Goal: Navigation & Orientation: Find specific page/section

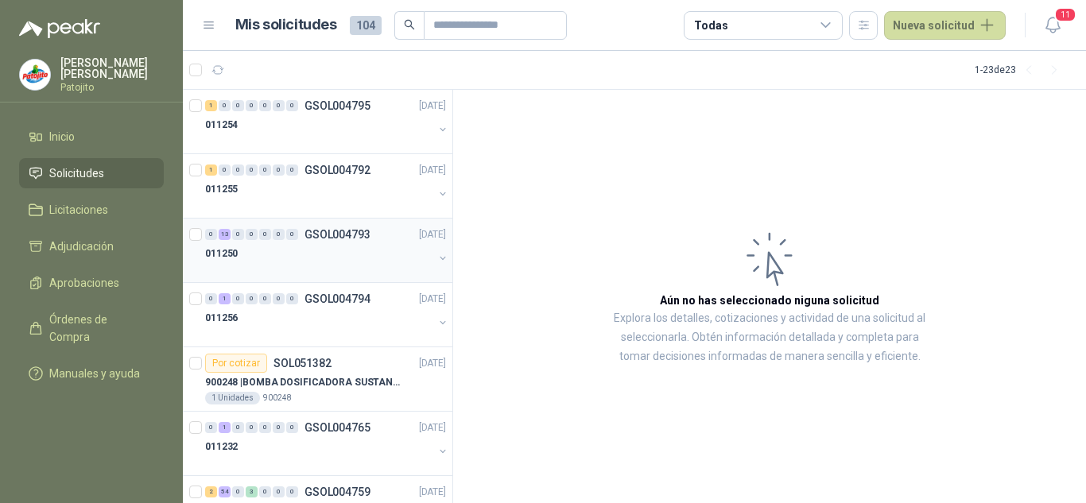
click at [253, 240] on div "0 13 0 0 0 0 0 GSOL004793 [DATE]" at bounding box center [327, 234] width 244 height 19
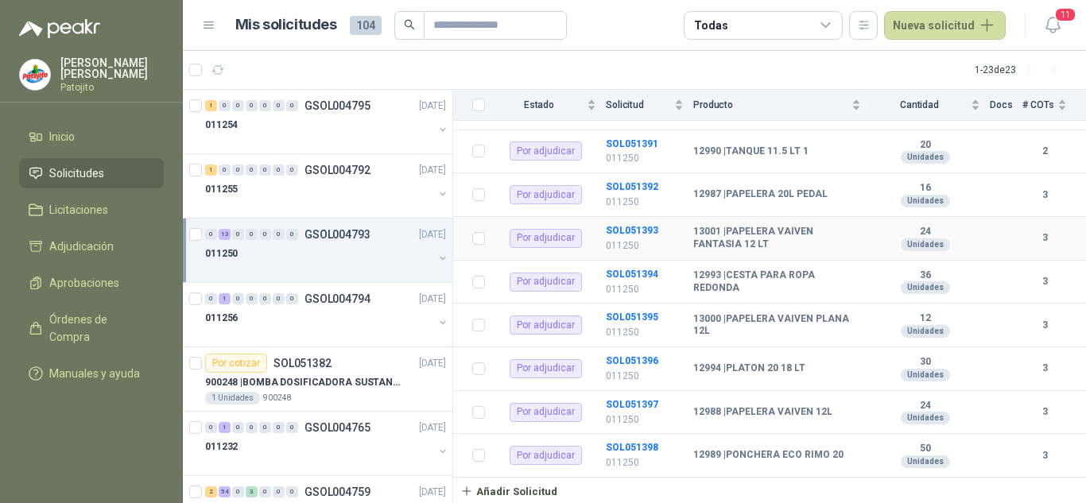
scroll to position [406, 0]
click at [299, 294] on div "0 1 0 0 0 0 0 GSOL004794" at bounding box center [287, 298] width 165 height 11
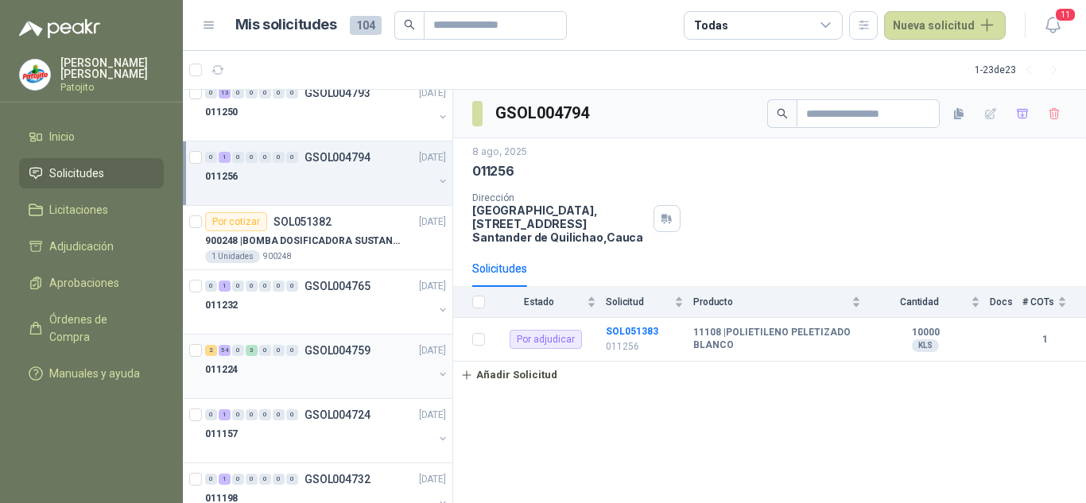
scroll to position [159, 0]
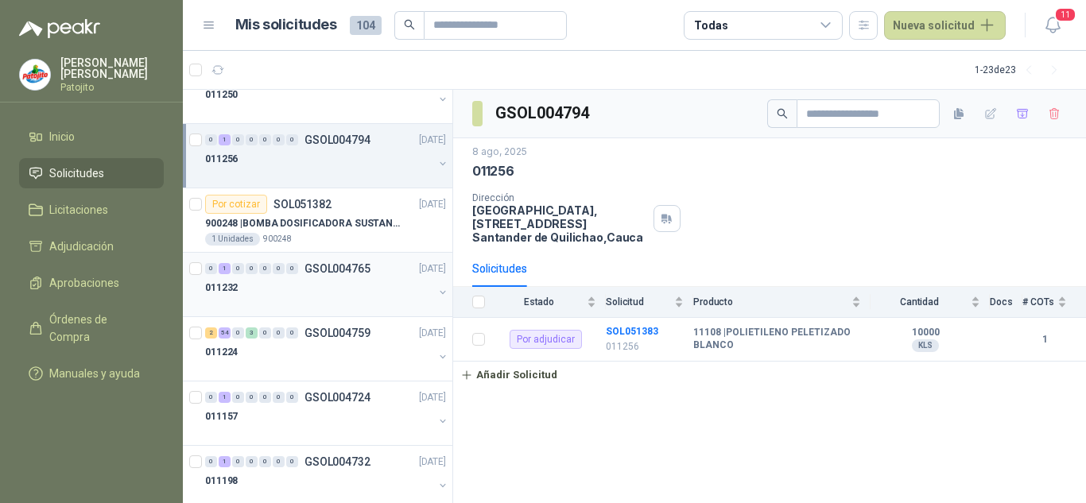
click at [347, 279] on div "011232" at bounding box center [319, 287] width 228 height 19
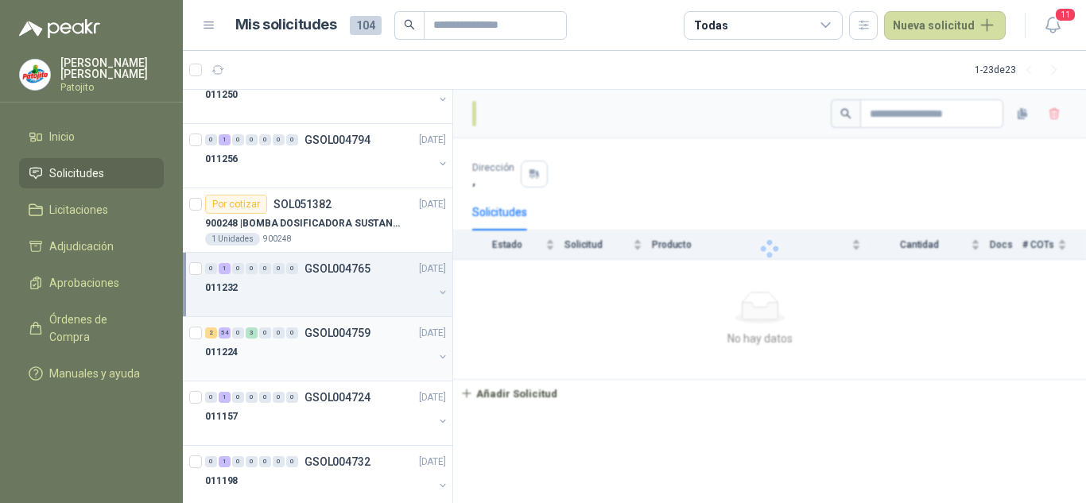
click at [342, 335] on p "GSOL004759" at bounding box center [337, 333] width 66 height 11
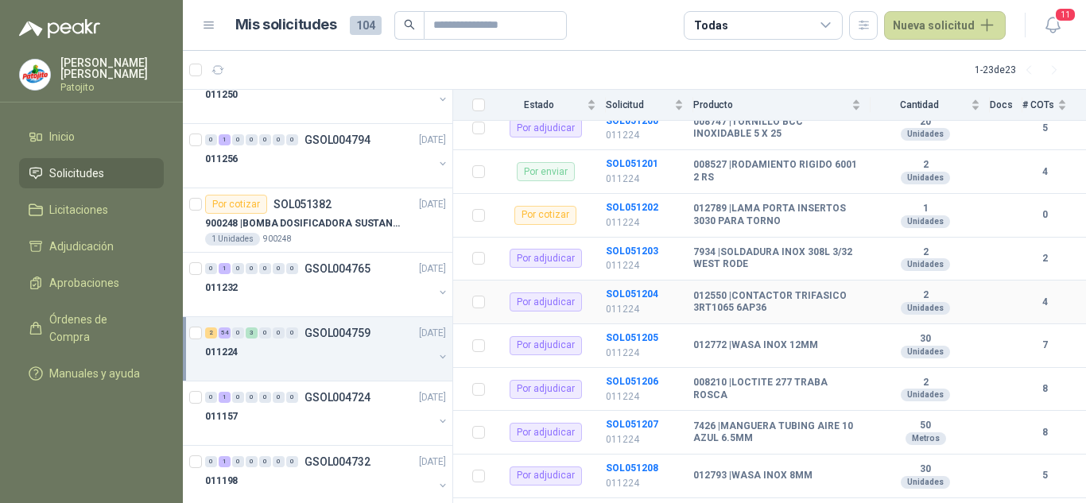
scroll to position [2327, 0]
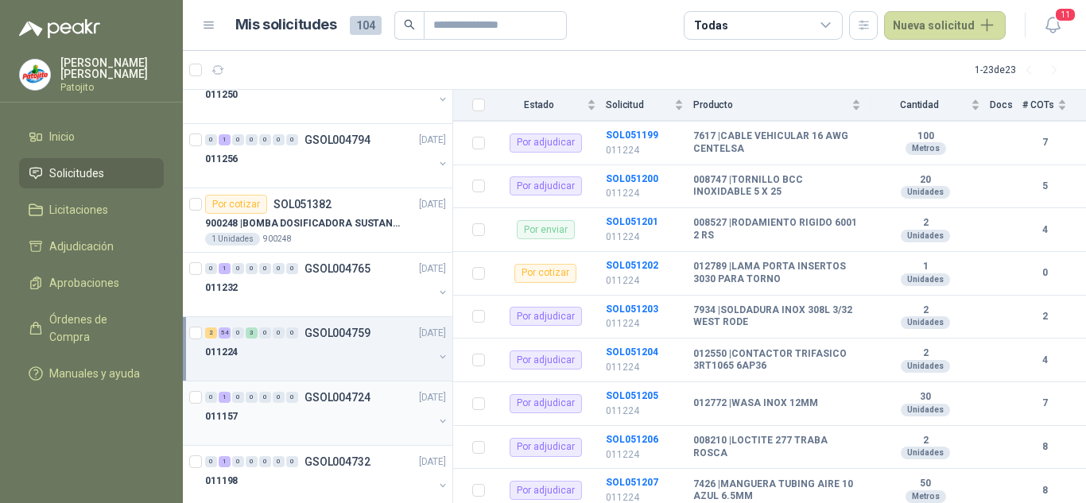
click at [317, 408] on div "011157" at bounding box center [319, 416] width 228 height 19
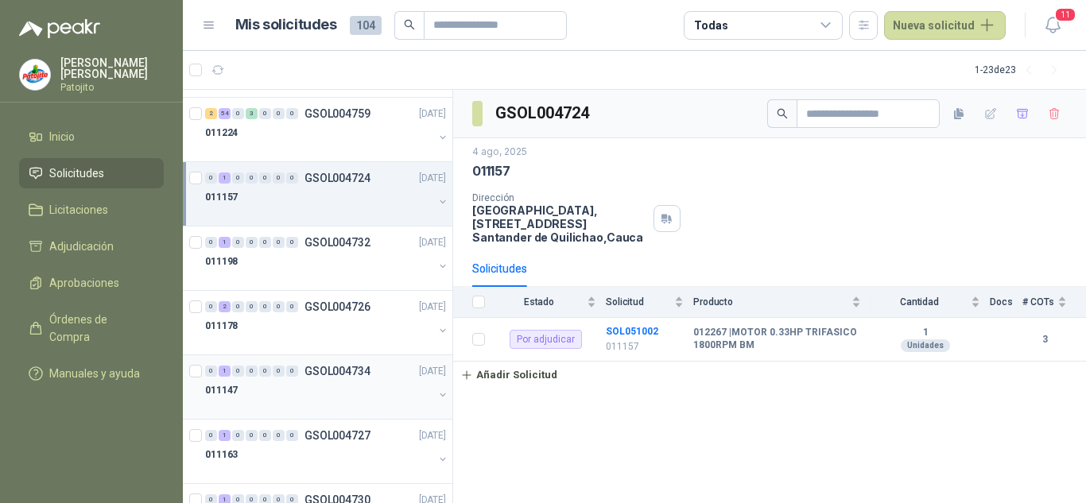
scroll to position [398, 0]
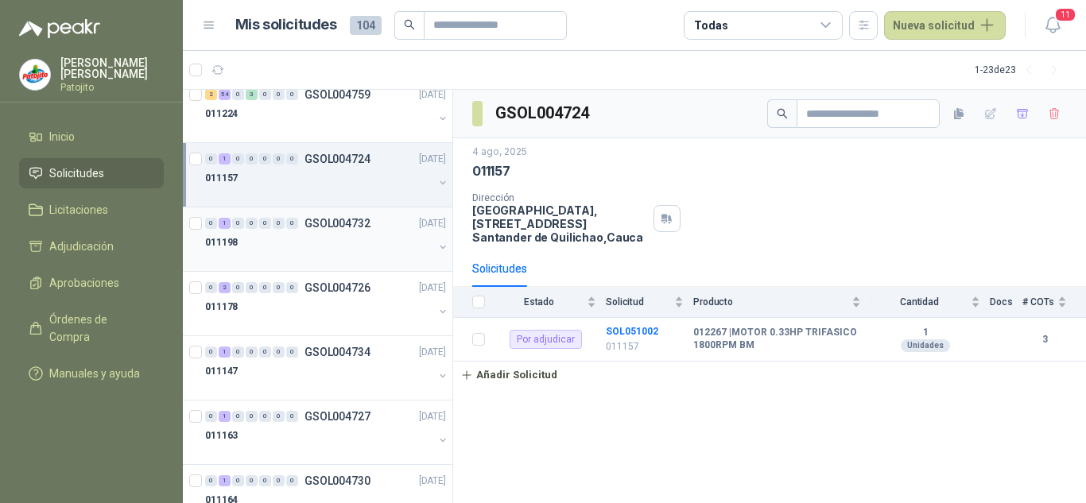
click at [322, 245] on div "011198" at bounding box center [319, 242] width 228 height 19
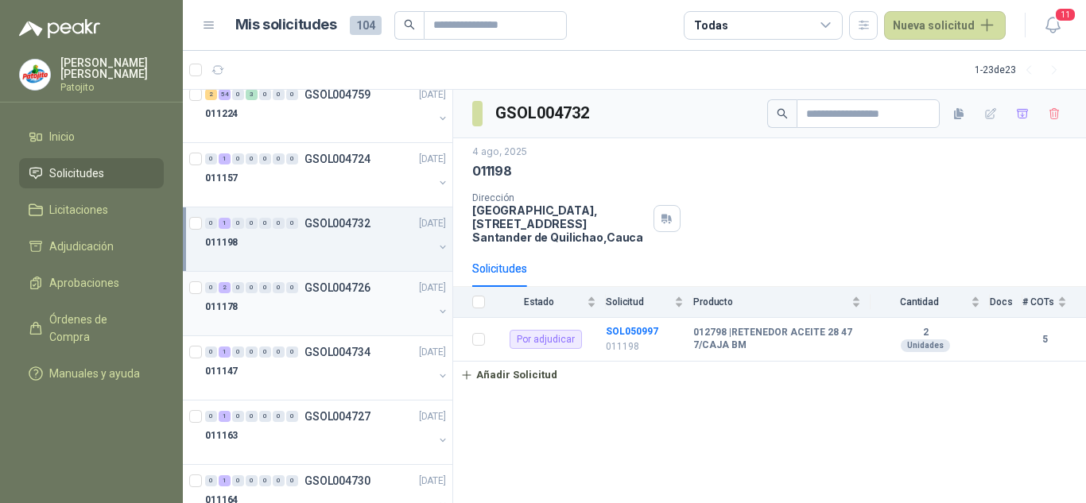
click at [323, 291] on p "GSOL004726" at bounding box center [337, 287] width 66 height 11
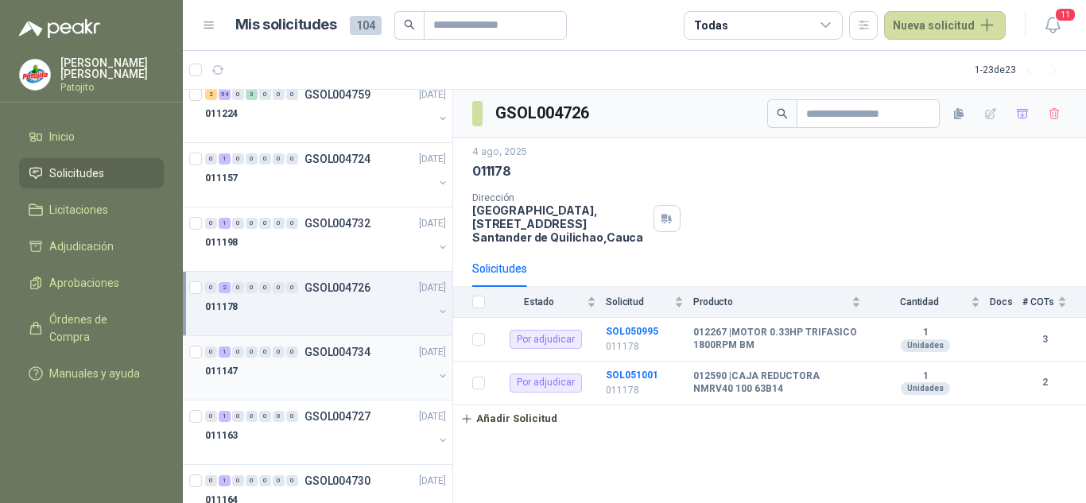
click at [281, 363] on div "011147" at bounding box center [319, 371] width 228 height 19
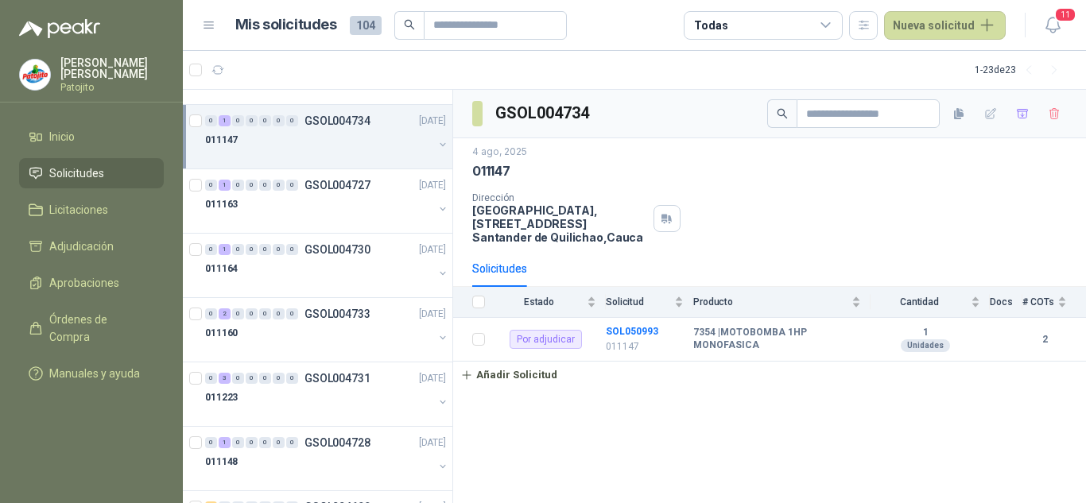
scroll to position [636, 0]
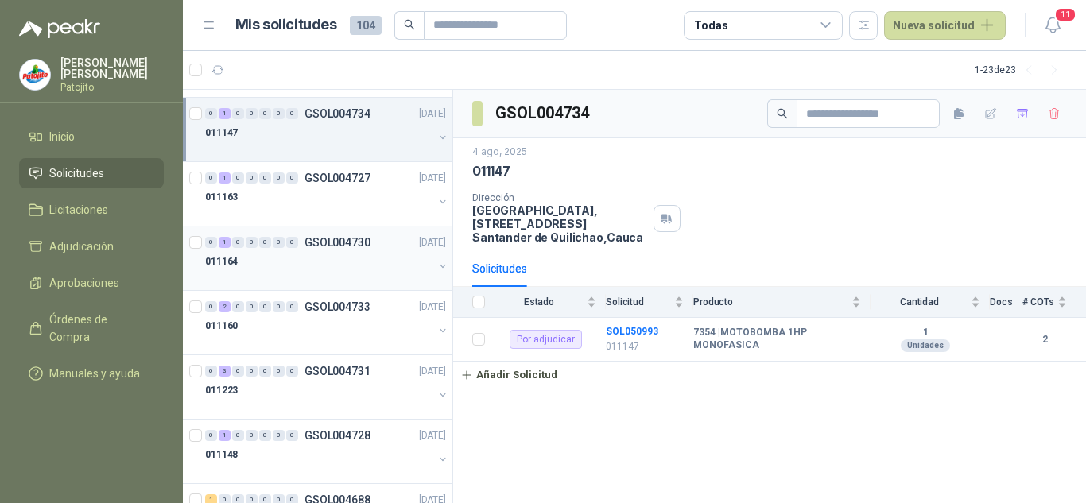
click at [323, 243] on p "GSOL004730" at bounding box center [337, 242] width 66 height 11
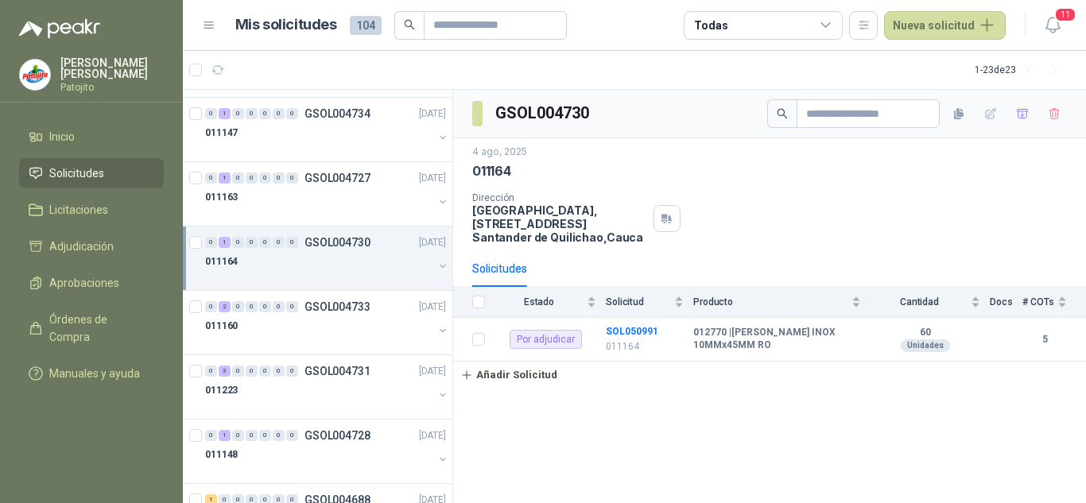
click at [296, 251] on div "0 1 0 0 0 0 0 GSOL004730 [DATE]" at bounding box center [327, 242] width 244 height 19
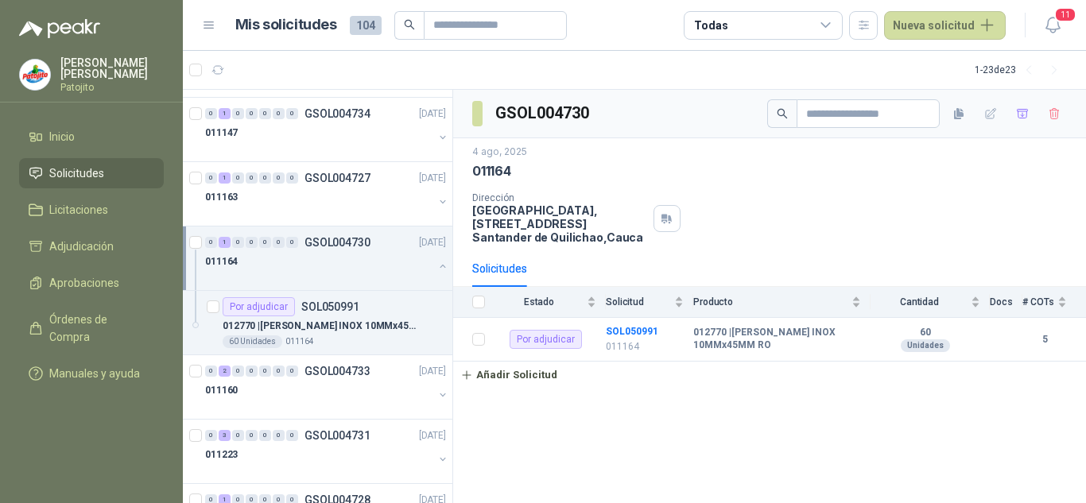
click at [211, 249] on div "0 1 0 0 0 0 0 GSOL004730 [DATE]" at bounding box center [327, 242] width 244 height 19
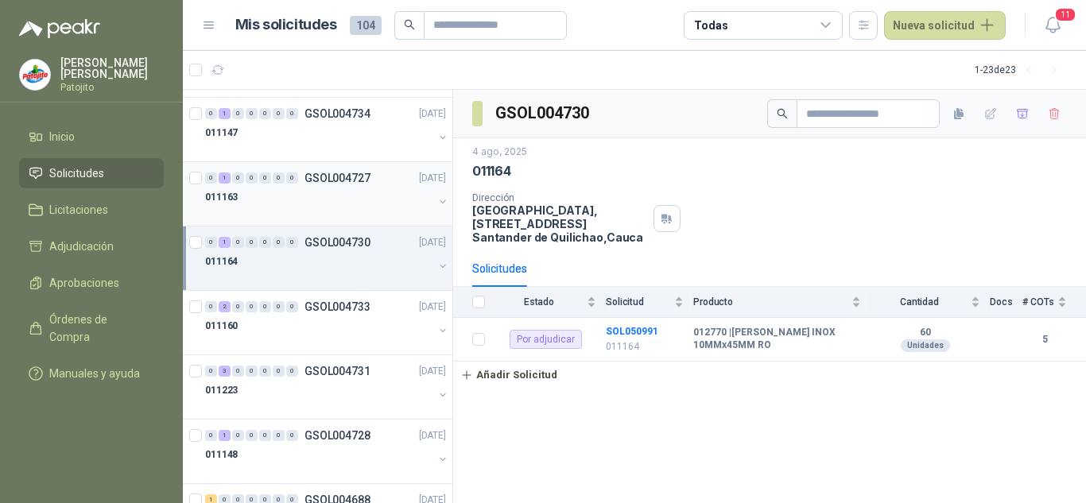
click at [259, 196] on div "011163" at bounding box center [319, 197] width 228 height 19
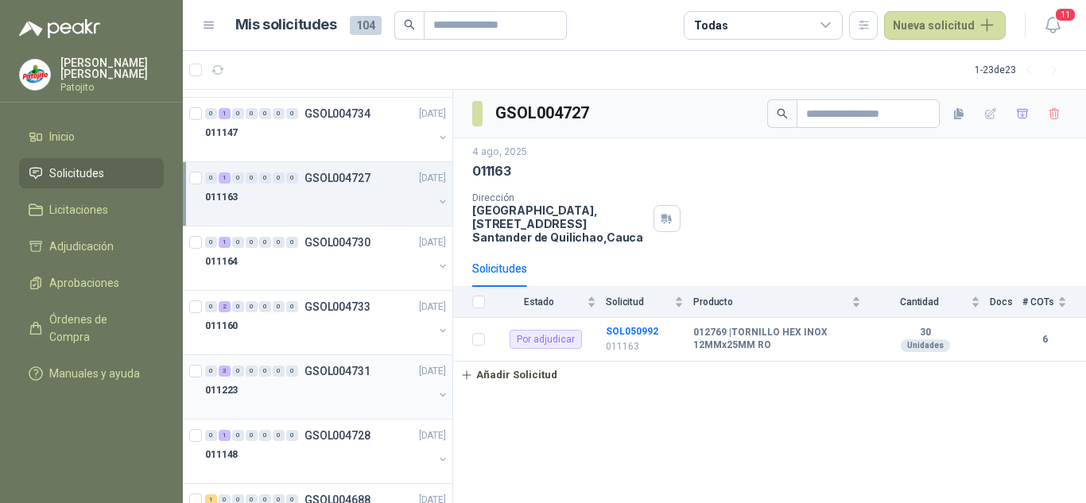
click at [324, 396] on div "011223" at bounding box center [319, 390] width 228 height 19
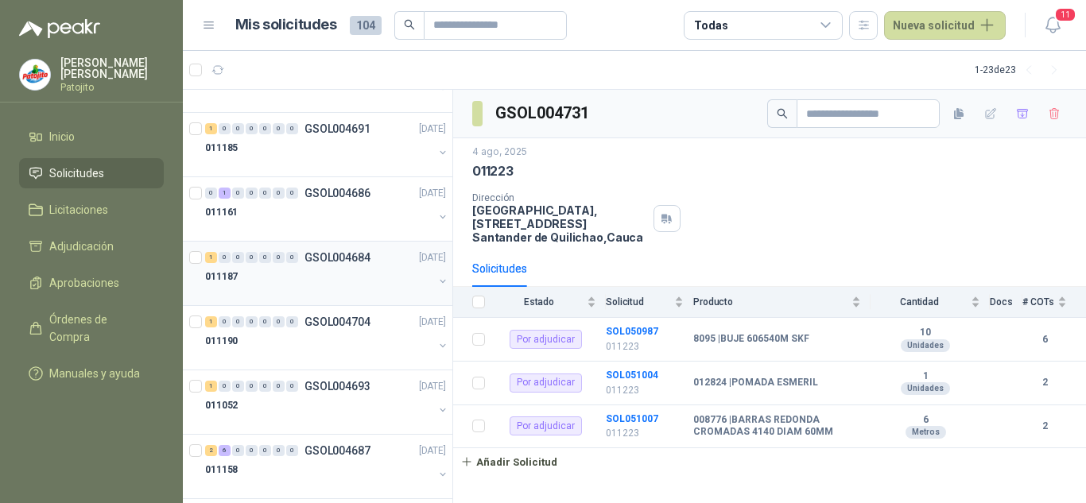
scroll to position [1089, 0]
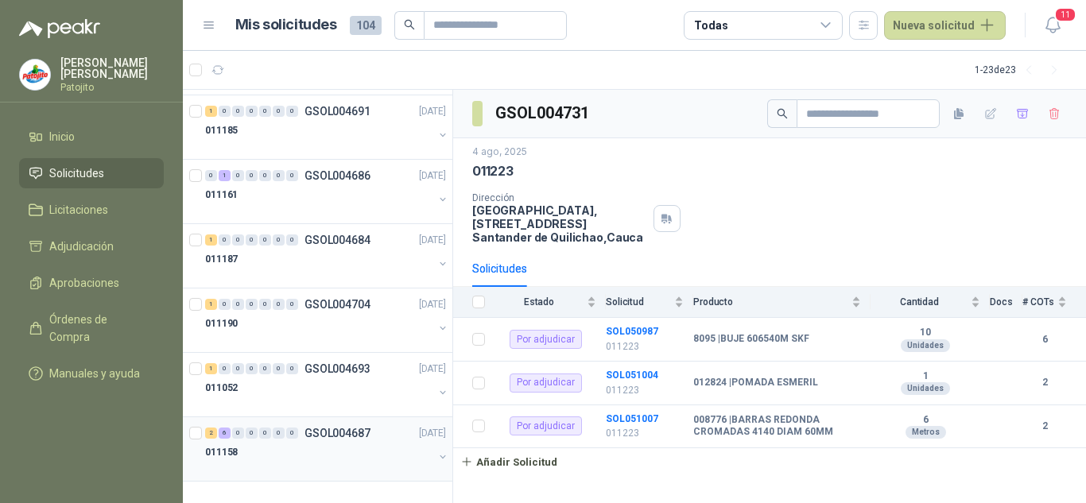
click at [320, 429] on p "GSOL004687" at bounding box center [337, 433] width 66 height 11
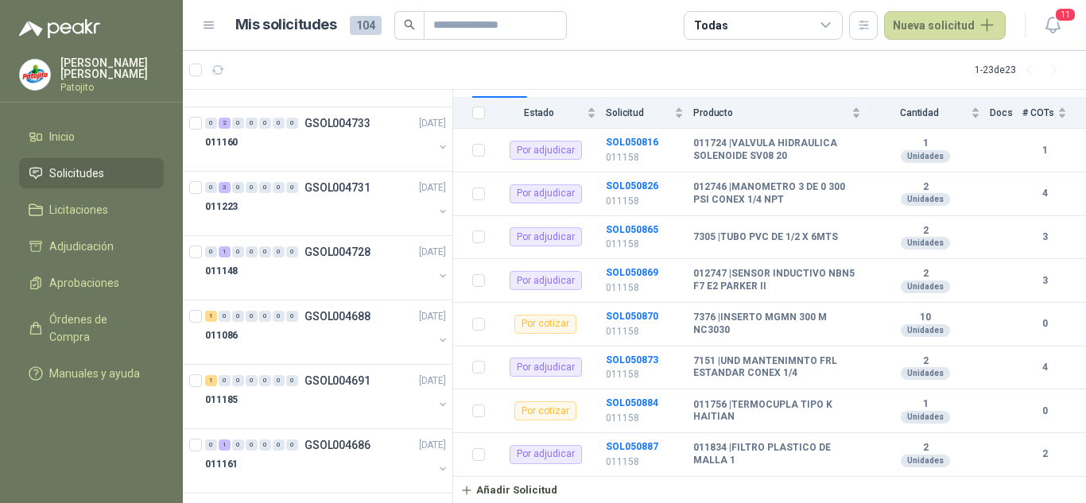
scroll to position [692, 0]
click at [302, 323] on div "0 3 0 0 0 0 0 GSOL004731 [DATE]" at bounding box center [327, 315] width 244 height 19
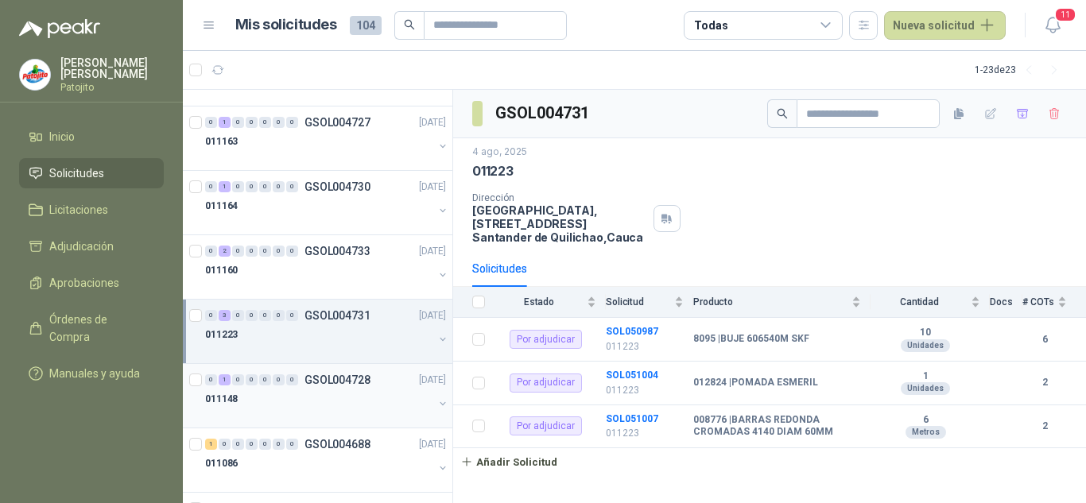
click at [308, 379] on p "GSOL004728" at bounding box center [337, 379] width 66 height 11
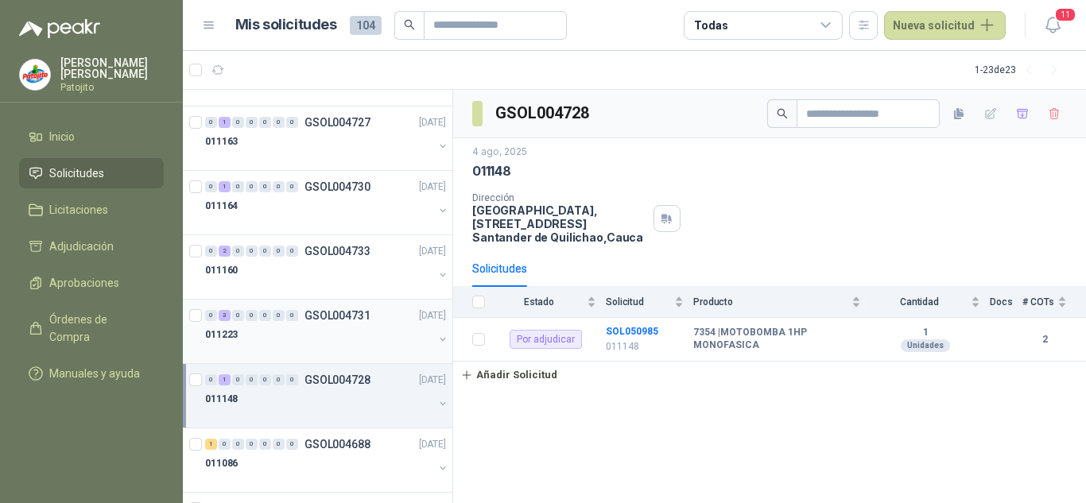
click at [320, 328] on div "011223" at bounding box center [319, 334] width 228 height 19
